Goal: Information Seeking & Learning: Learn about a topic

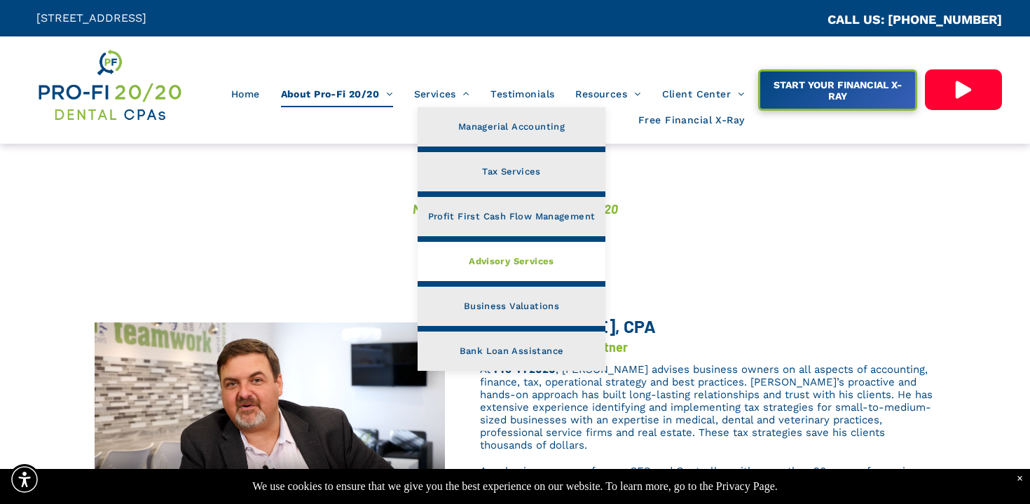
click at [460, 276] on link "Advisory Services" at bounding box center [512, 261] width 188 height 39
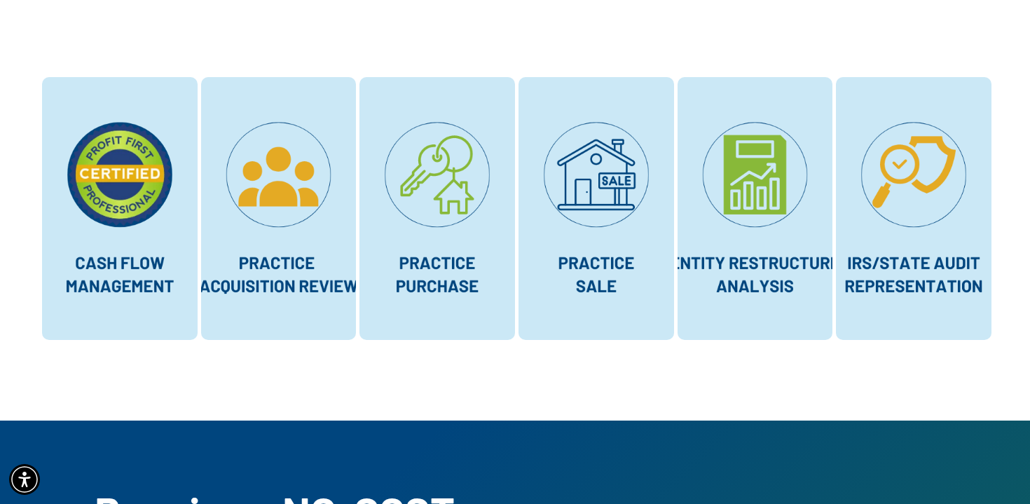
scroll to position [11, 0]
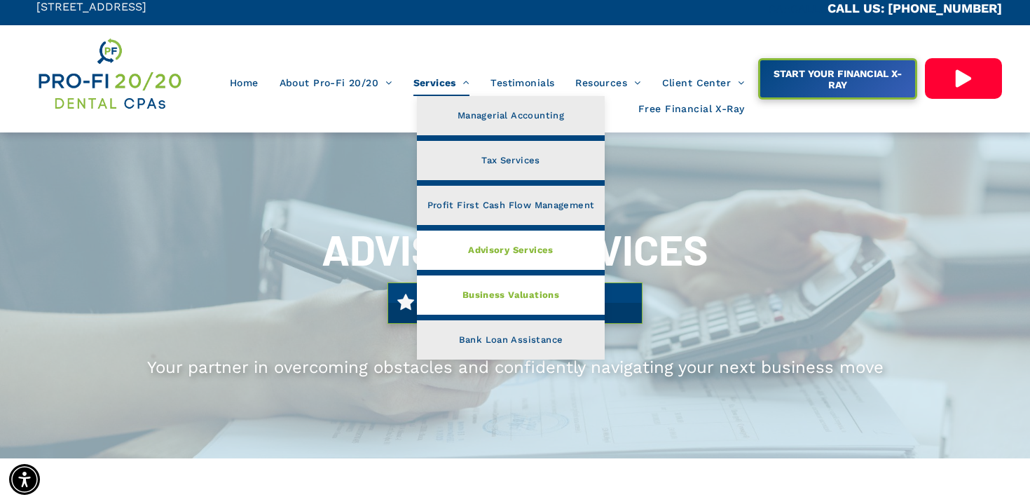
click at [463, 291] on span "Business Valuations" at bounding box center [510, 295] width 97 height 18
